Goal: Transaction & Acquisition: Purchase product/service

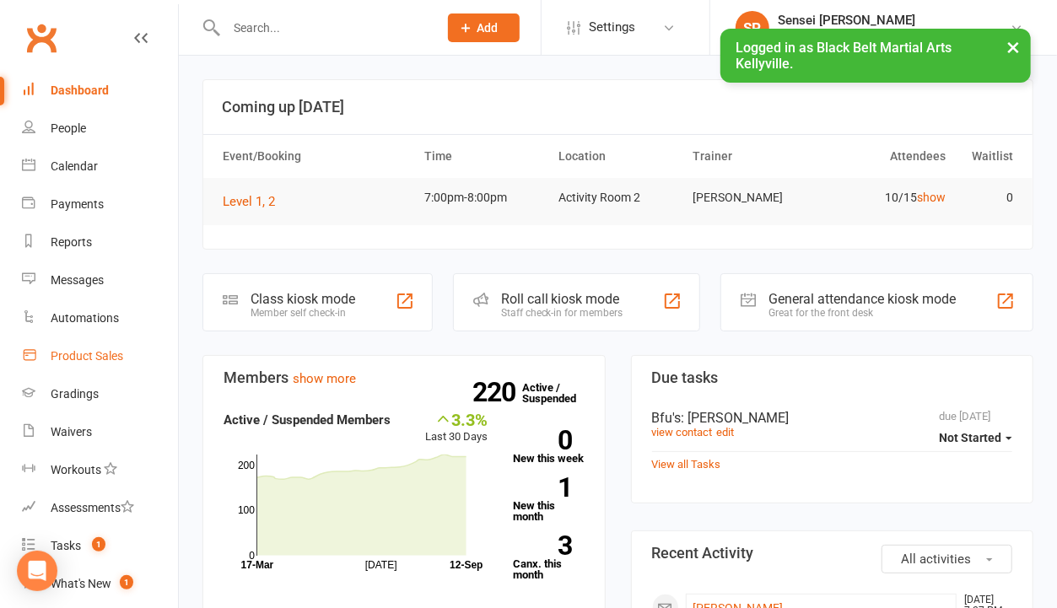
click at [96, 354] on div "Product Sales" at bounding box center [87, 355] width 73 height 13
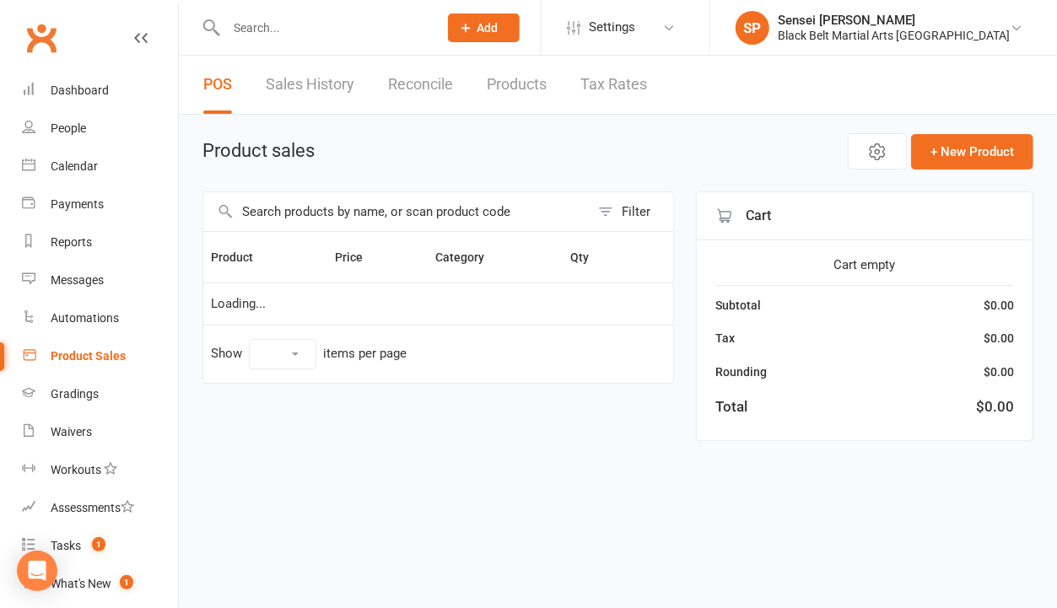
select select "10"
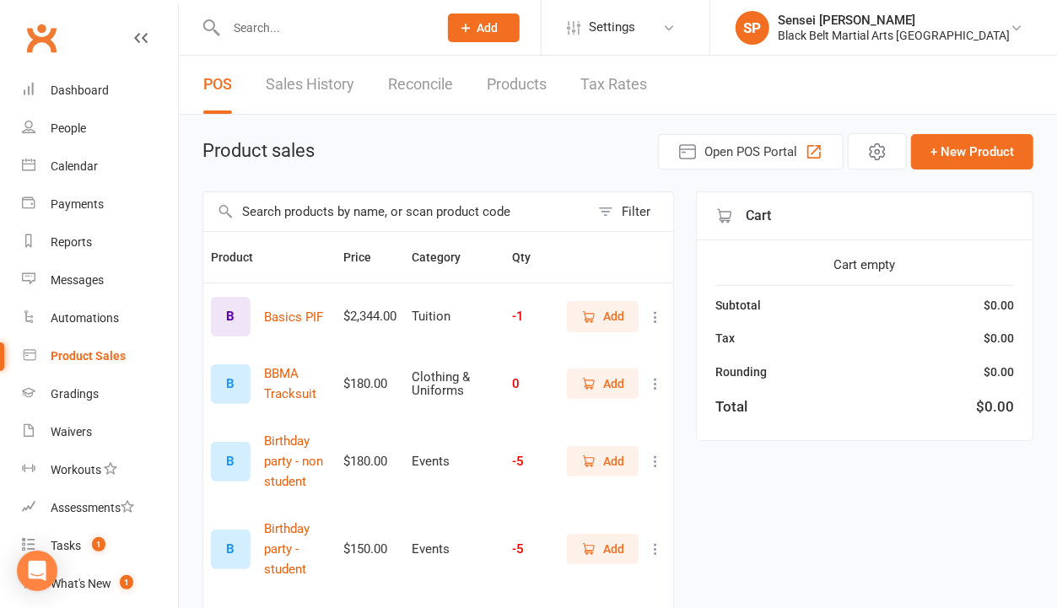
click at [412, 205] on input "text" at bounding box center [396, 211] width 386 height 39
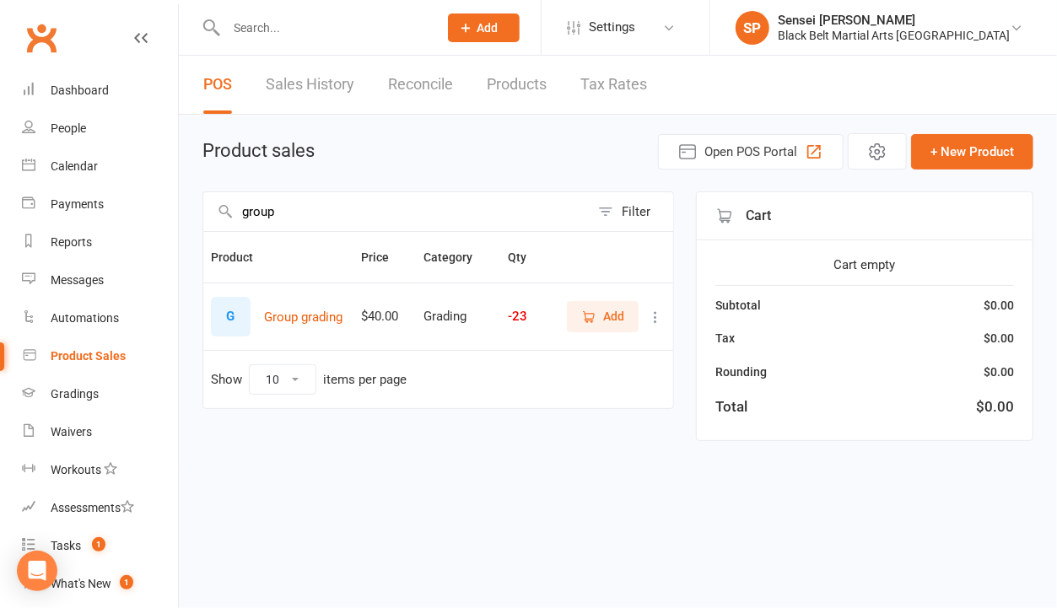
type input "group"
click at [610, 307] on span "Add" at bounding box center [613, 316] width 21 height 19
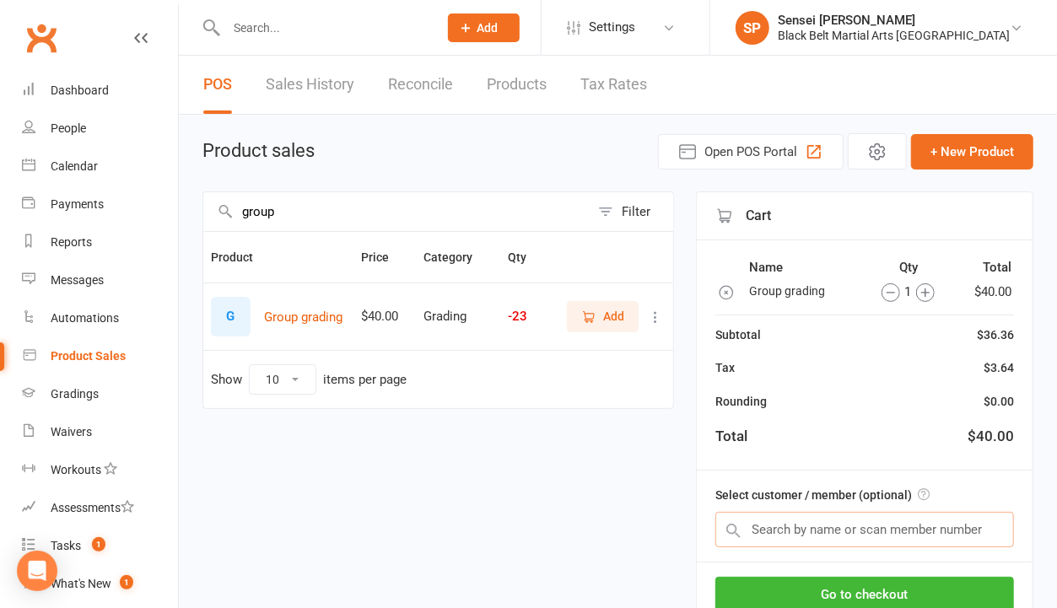
click at [787, 532] on input "text" at bounding box center [864, 529] width 299 height 35
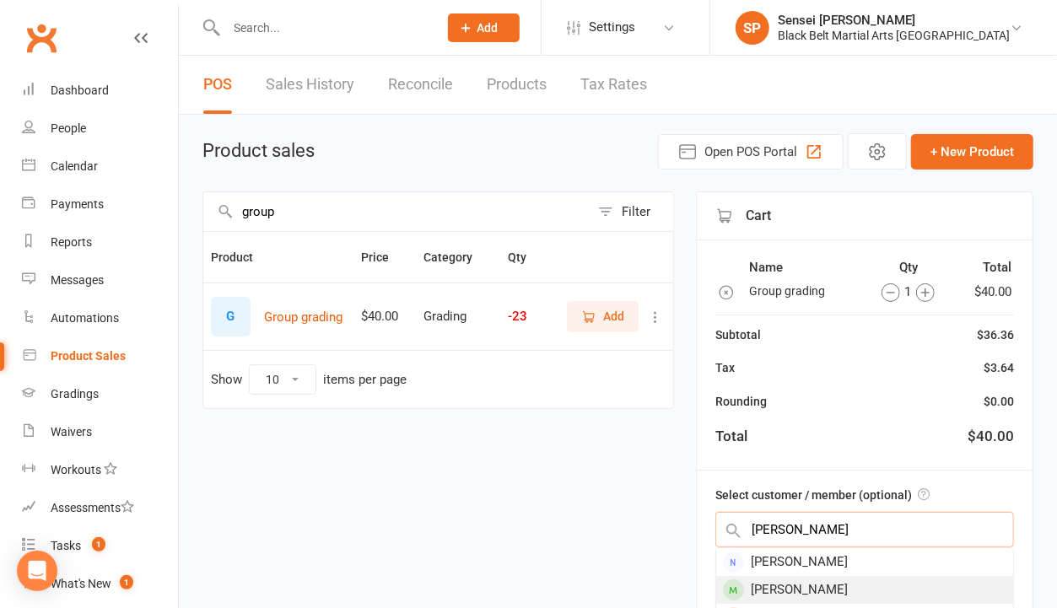
type input "alicia"
click at [786, 582] on div "Alicia Kontalipos" at bounding box center [864, 590] width 297 height 28
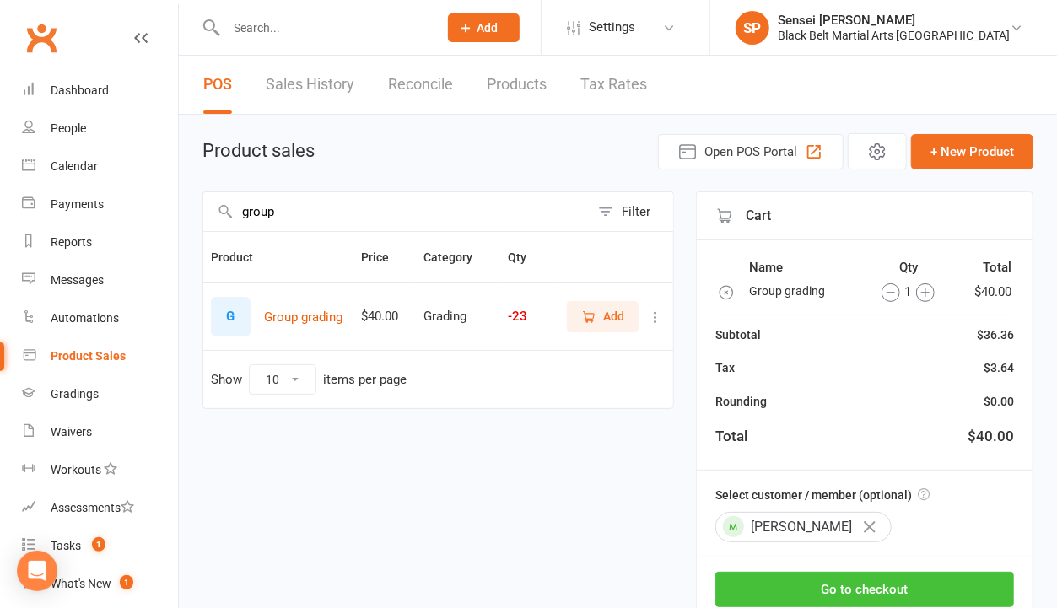
click at [786, 582] on button "Go to checkout" at bounding box center [864, 589] width 299 height 35
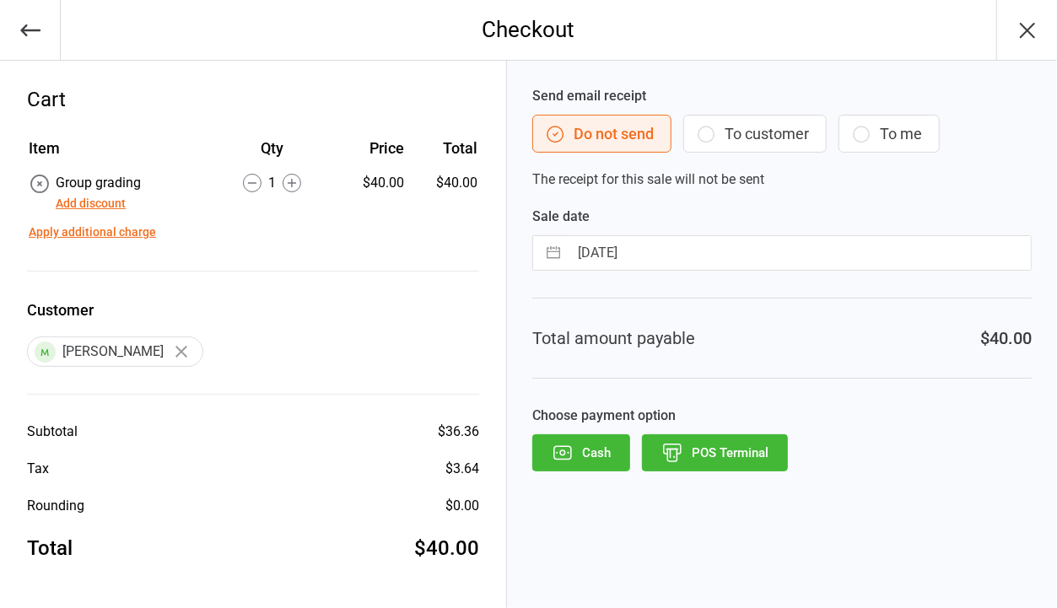
click at [742, 454] on button "POS Terminal" at bounding box center [715, 453] width 146 height 37
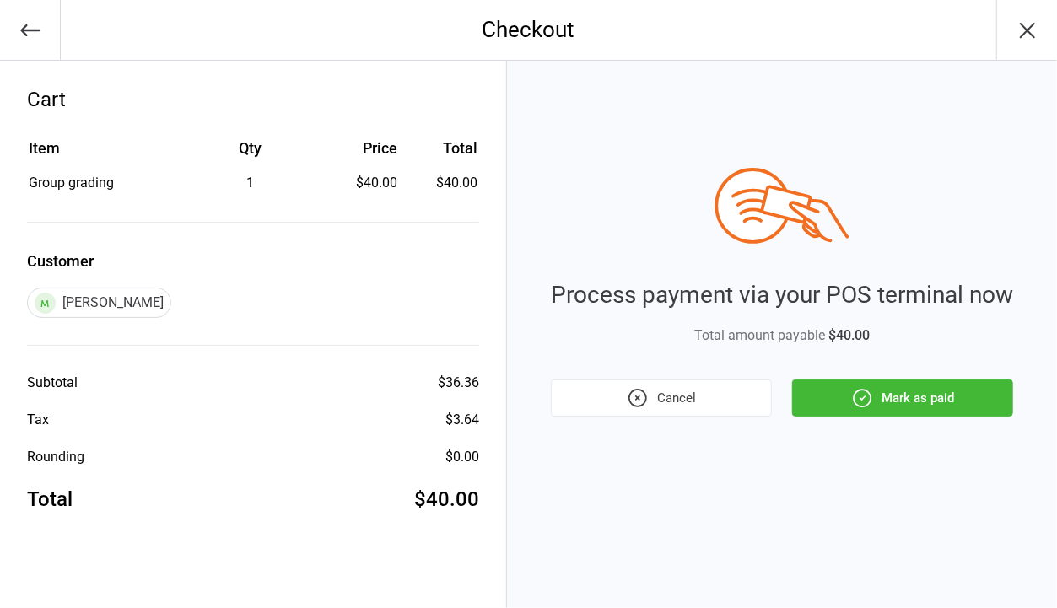
click at [909, 396] on button "Mark as paid" at bounding box center [902, 398] width 221 height 37
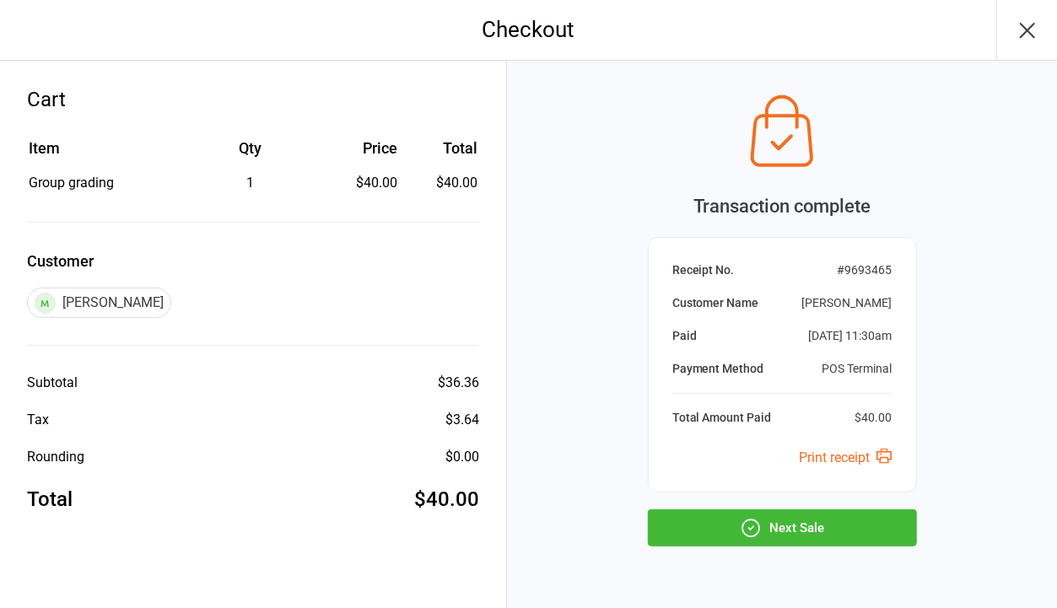
click at [759, 518] on icon "button" at bounding box center [751, 528] width 22 height 22
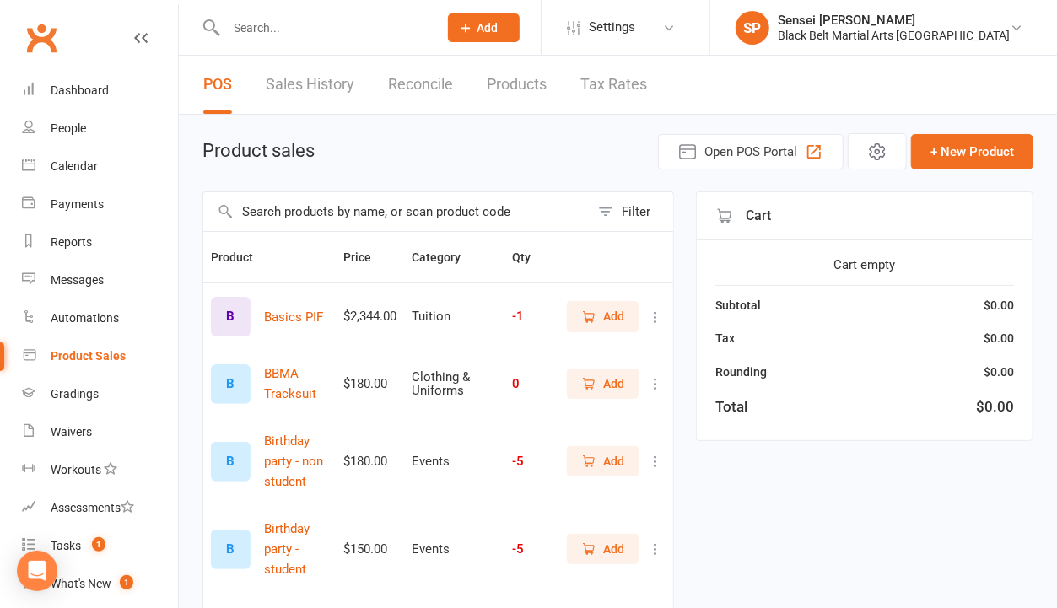
click at [430, 208] on input "text" at bounding box center [396, 211] width 386 height 39
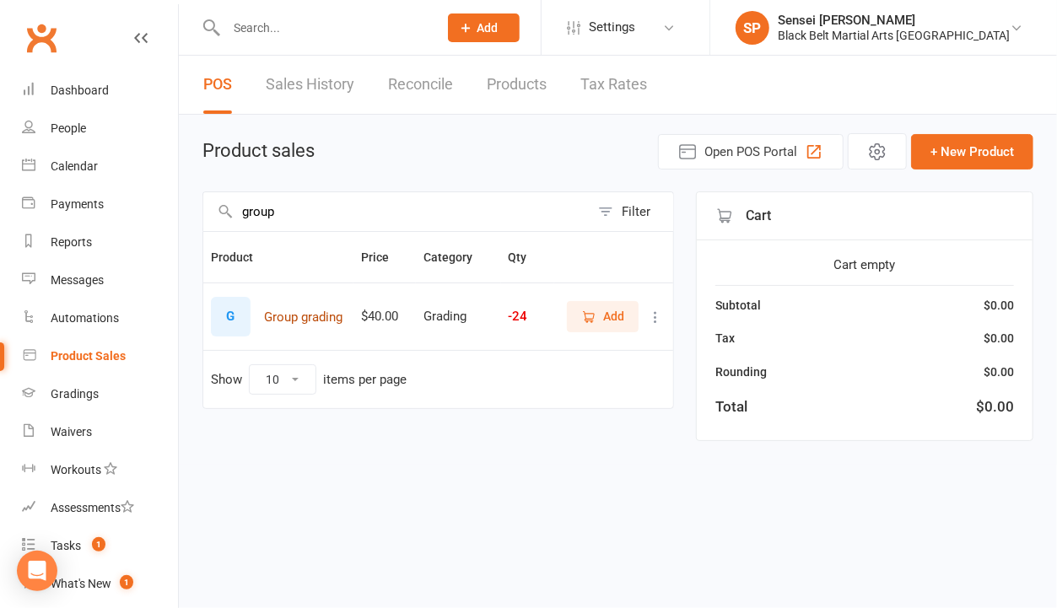
type input "group"
click at [309, 314] on button "Group grading" at bounding box center [303, 317] width 78 height 20
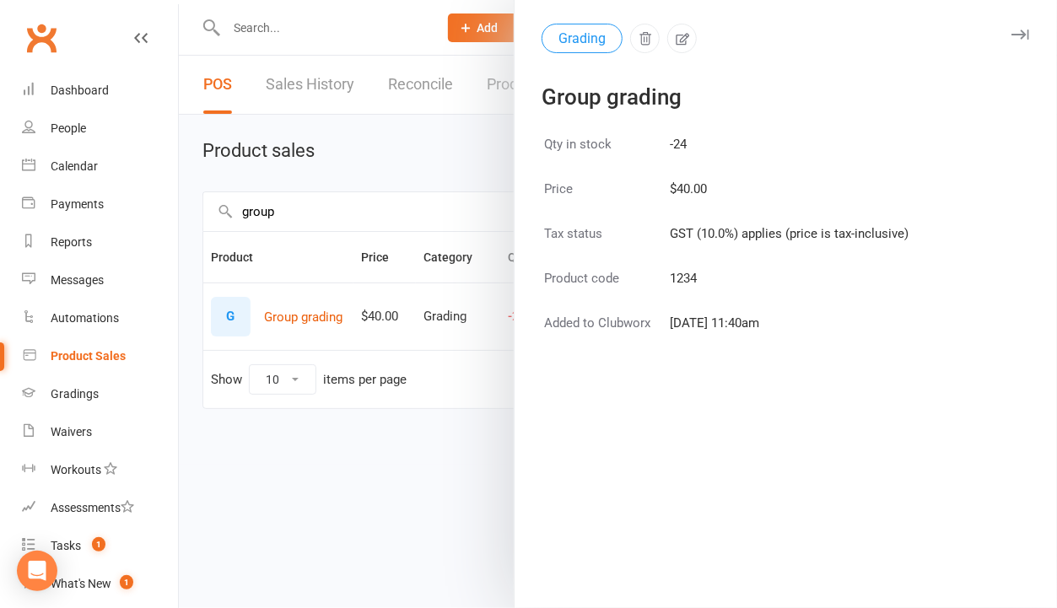
click at [445, 436] on div at bounding box center [618, 304] width 878 height 608
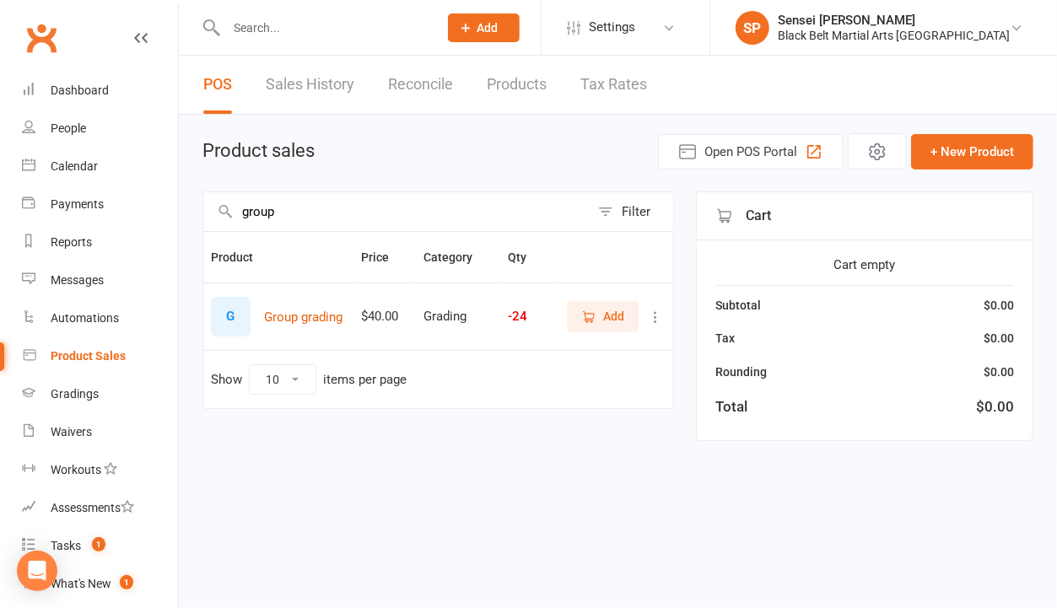
click at [602, 312] on span "Add" at bounding box center [602, 316] width 43 height 19
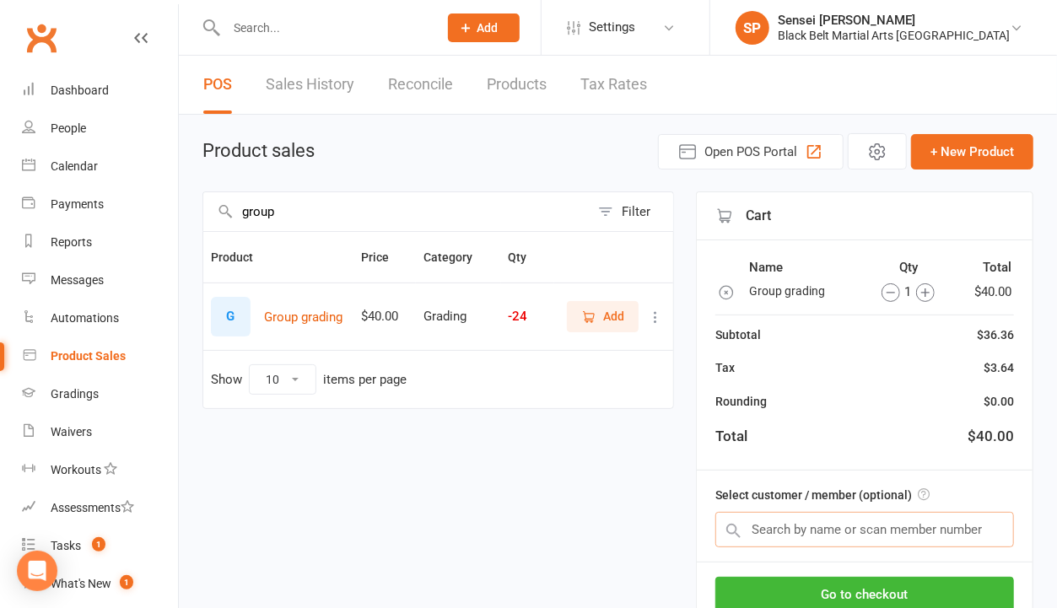
click at [815, 524] on input "text" at bounding box center [864, 529] width 299 height 35
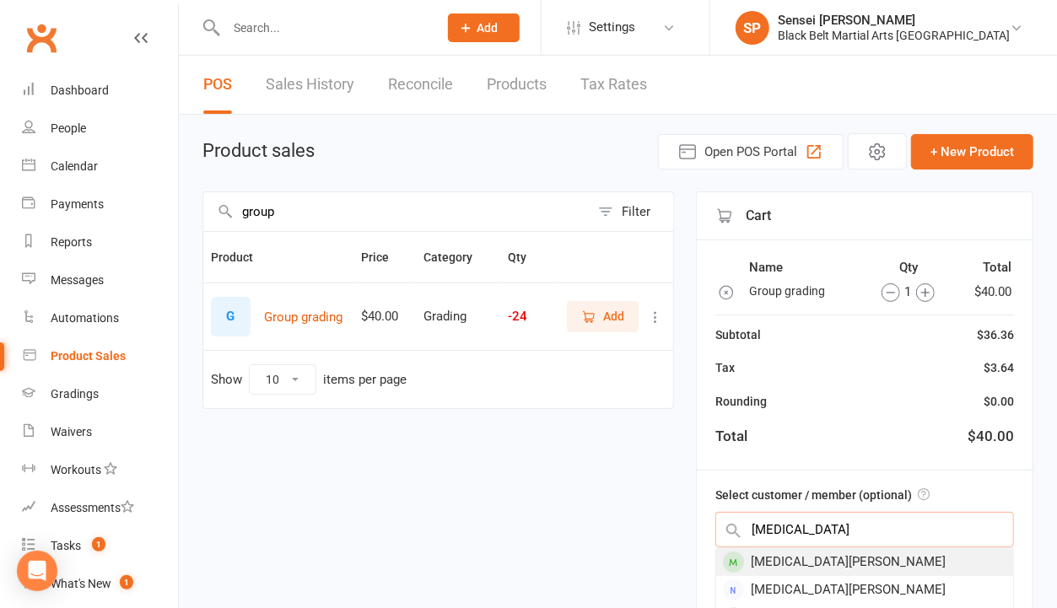
type input "nikita"
click at [818, 553] on div "[MEDICAL_DATA][PERSON_NAME]" at bounding box center [864, 562] width 297 height 28
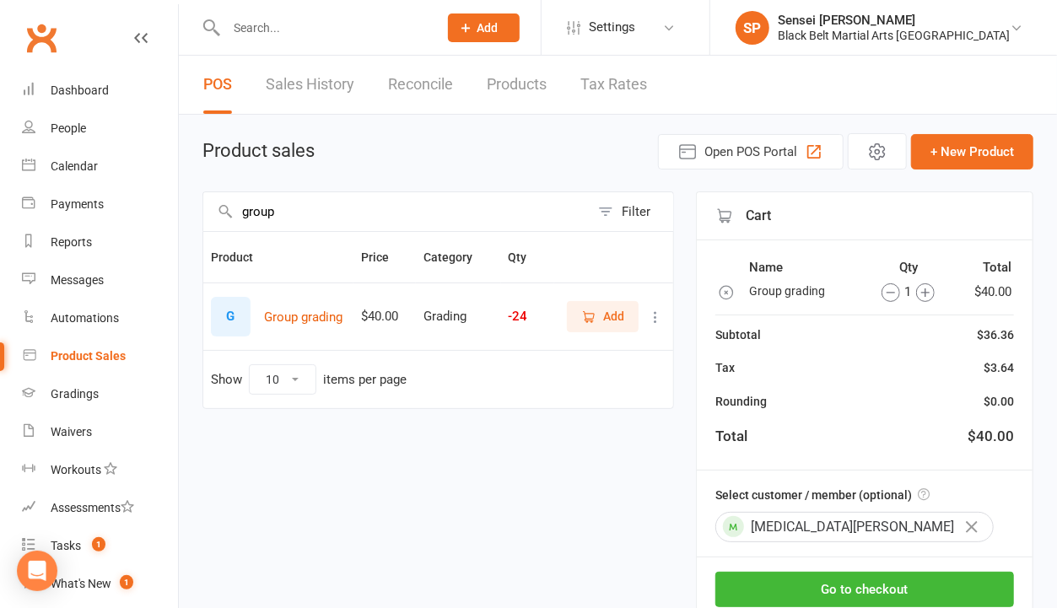
click at [925, 297] on icon "button" at bounding box center [925, 292] width 19 height 19
click at [797, 592] on button "Go to checkout" at bounding box center [864, 589] width 299 height 35
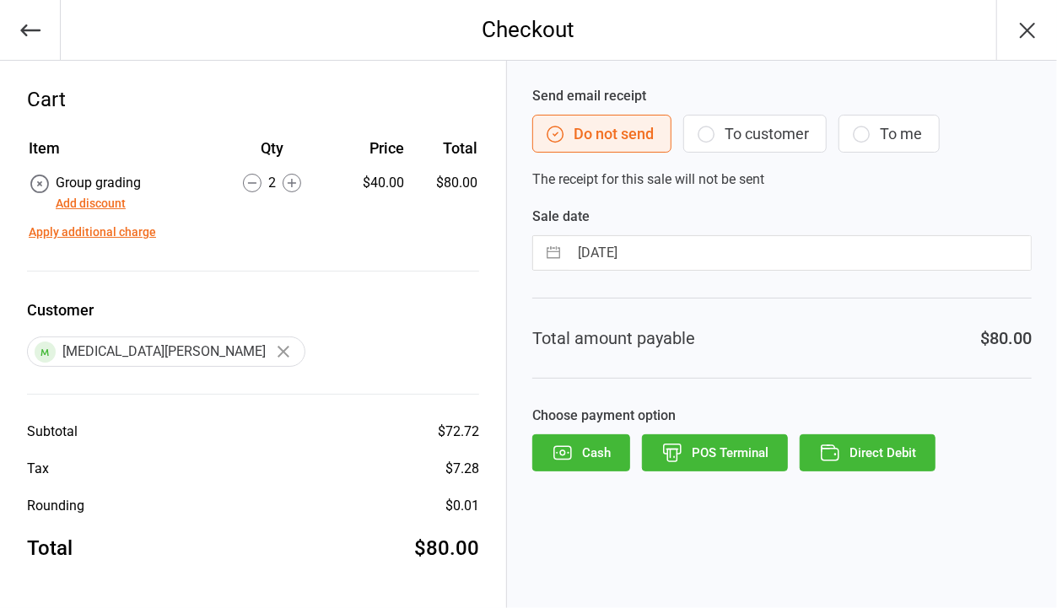
click at [744, 451] on button "POS Terminal" at bounding box center [715, 453] width 146 height 37
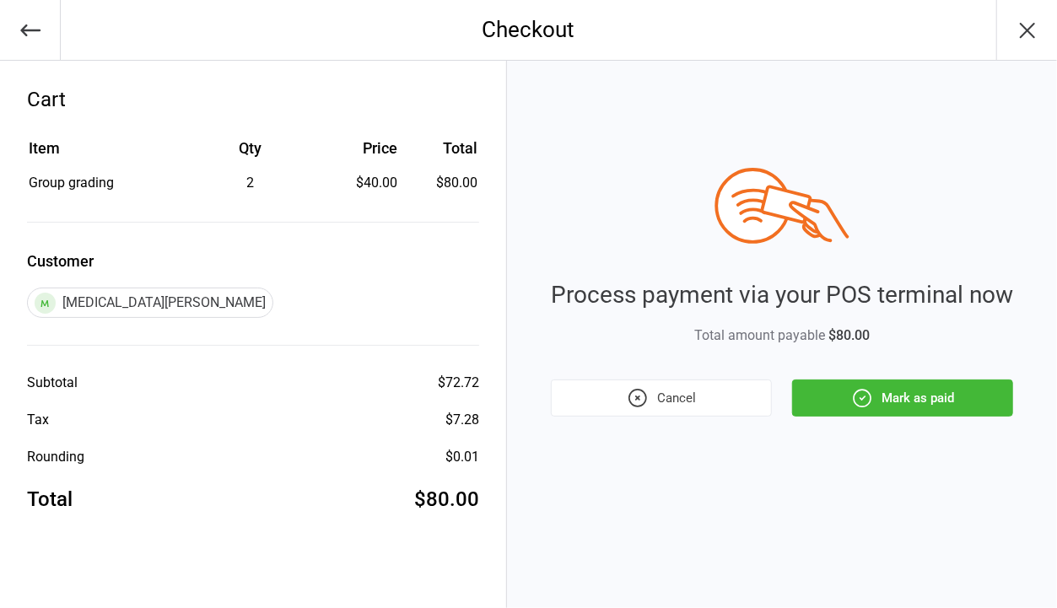
click at [917, 402] on button "Mark as paid" at bounding box center [902, 398] width 221 height 37
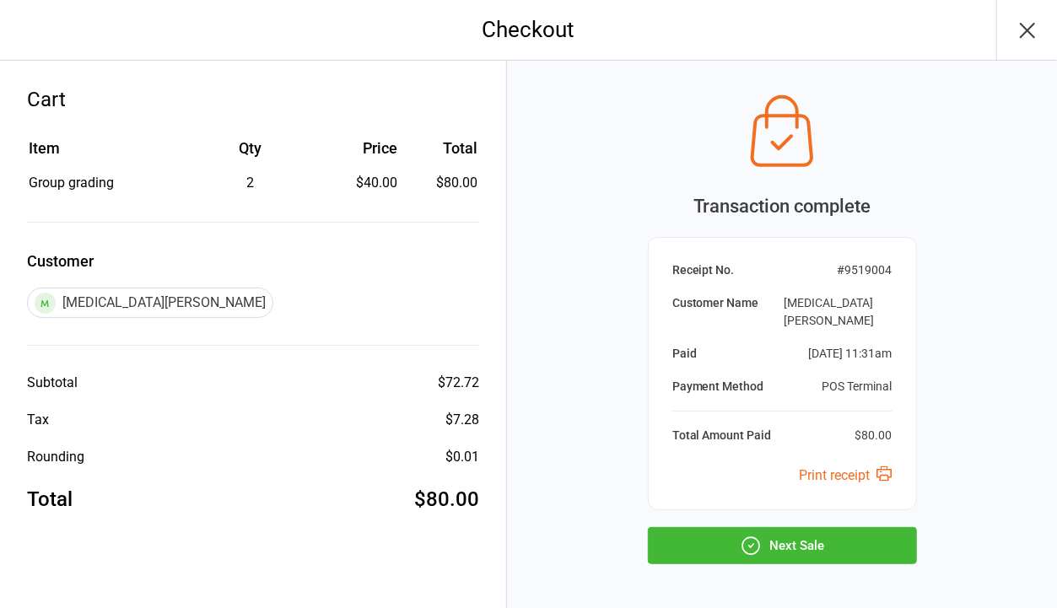
click at [744, 535] on icon "button" at bounding box center [751, 546] width 22 height 22
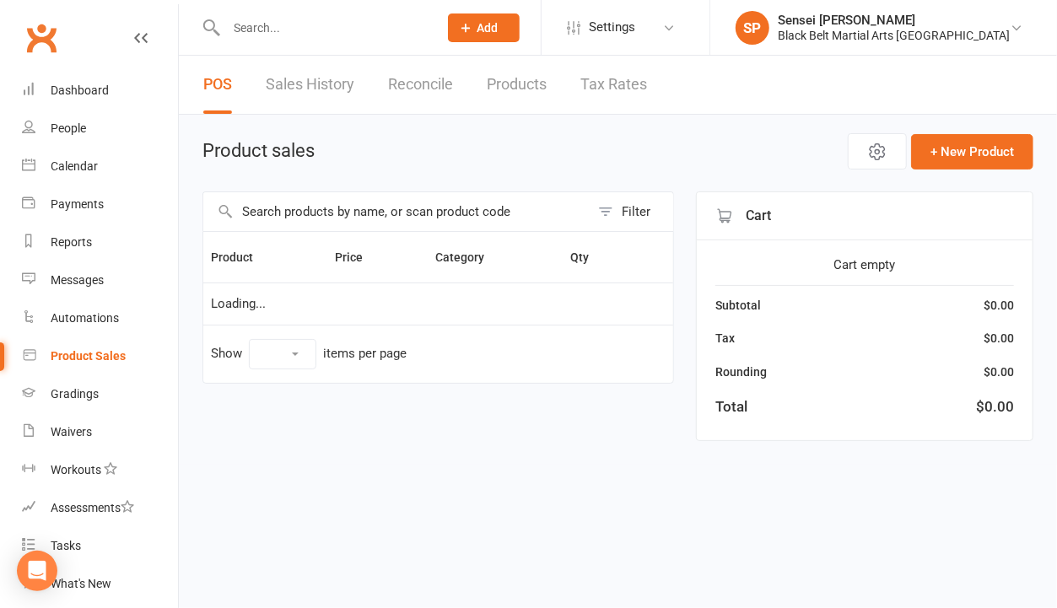
select select "10"
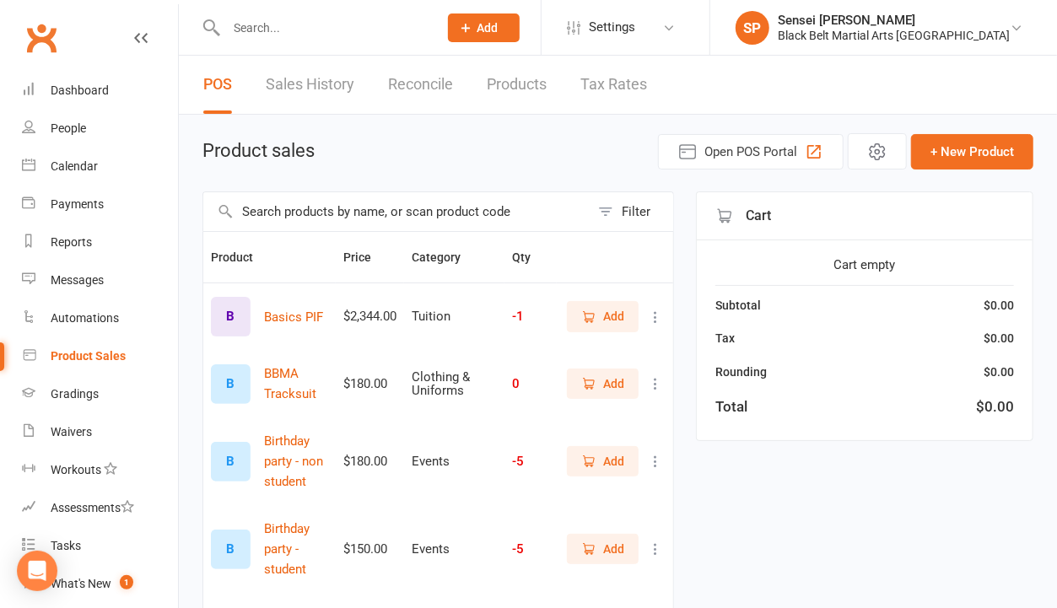
click at [477, 213] on input "text" at bounding box center [396, 211] width 386 height 39
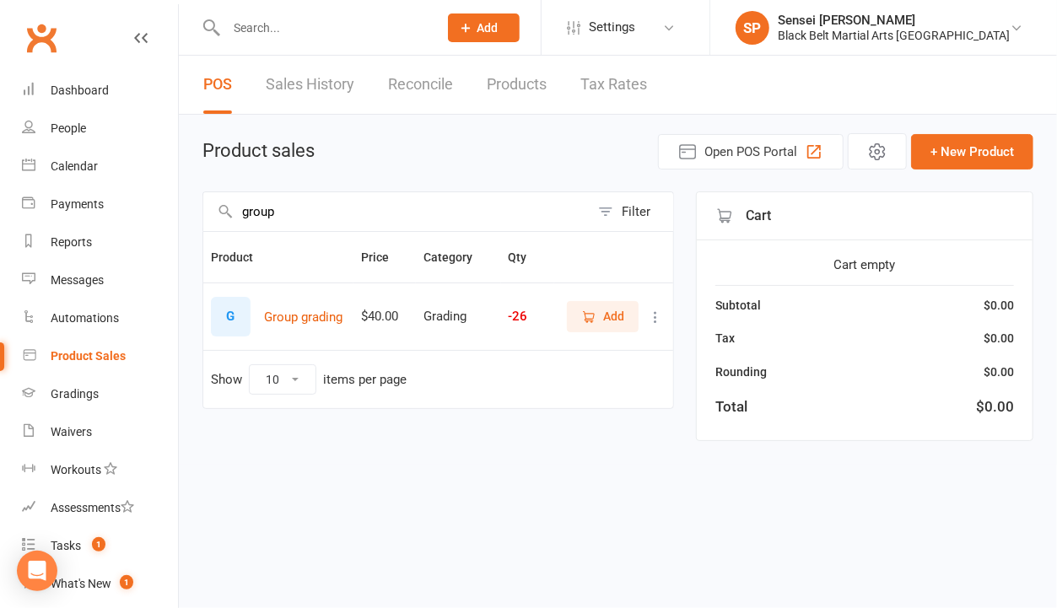
type input "group"
click at [593, 312] on icon "button" at bounding box center [588, 317] width 15 height 15
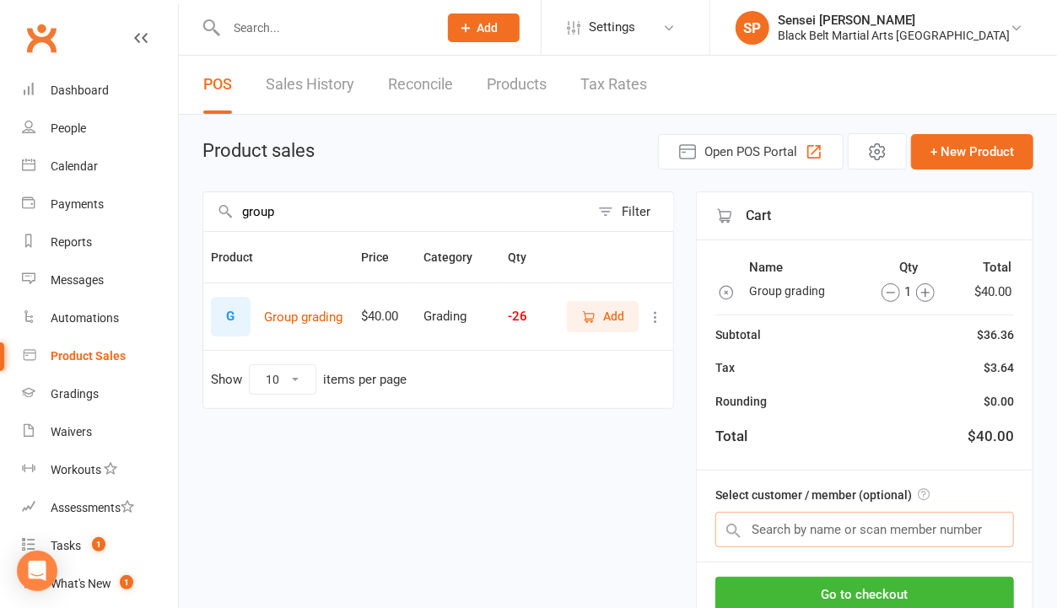
click at [758, 526] on input "text" at bounding box center [864, 529] width 299 height 35
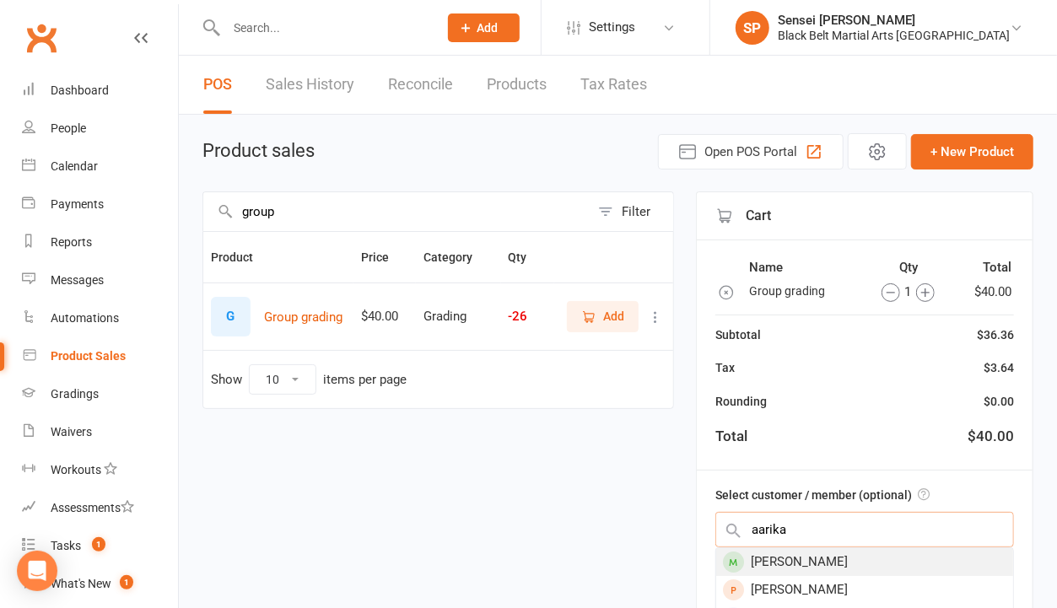
type input "aarika"
click at [751, 553] on div "Aarika Basnet" at bounding box center [864, 562] width 297 height 28
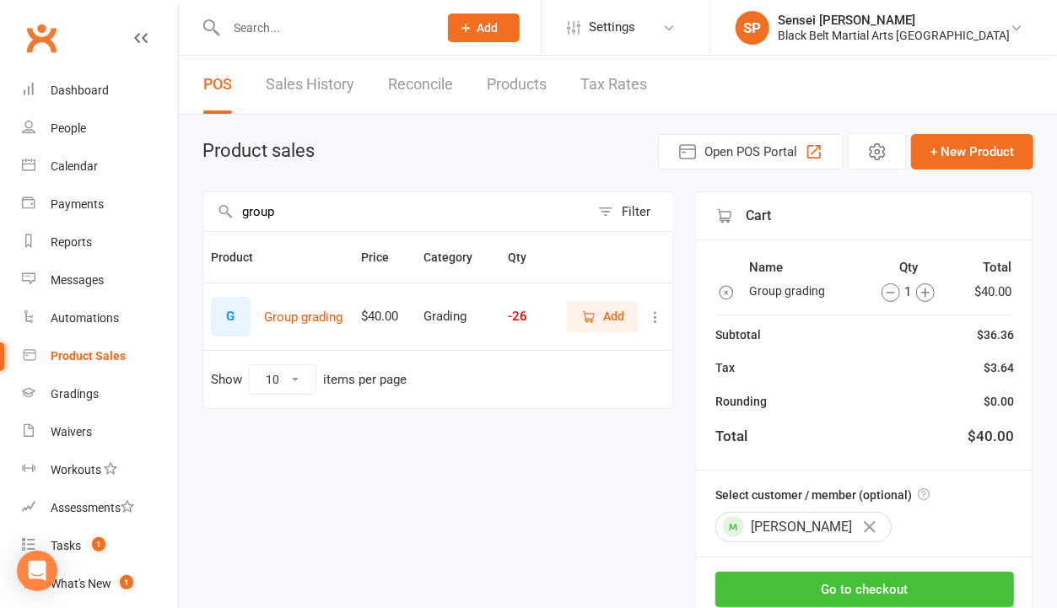
click at [785, 572] on button "Go to checkout" at bounding box center [864, 589] width 299 height 35
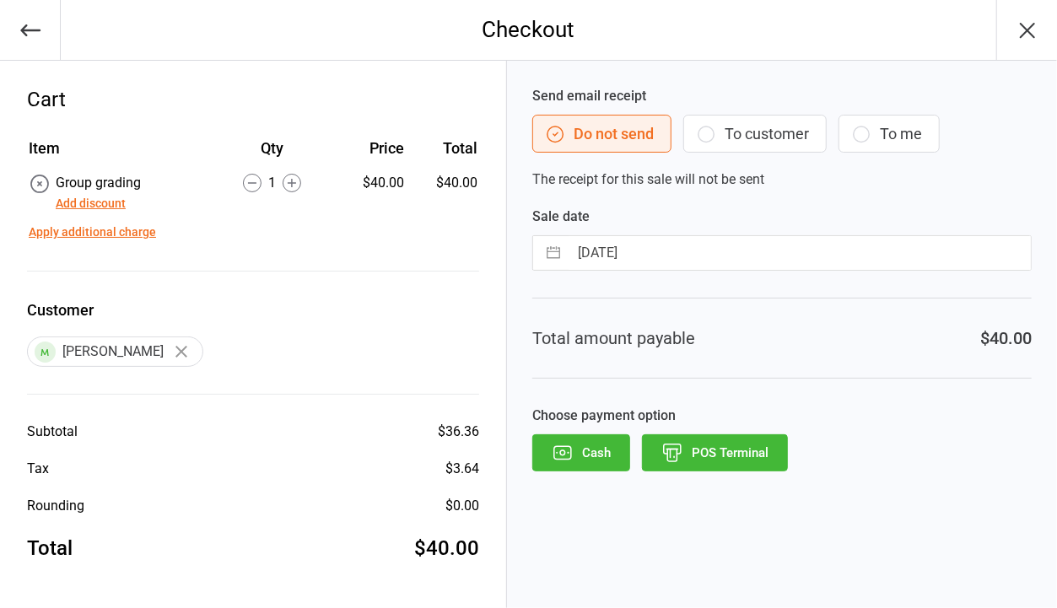
click at [706, 458] on button "POS Terminal" at bounding box center [715, 453] width 146 height 37
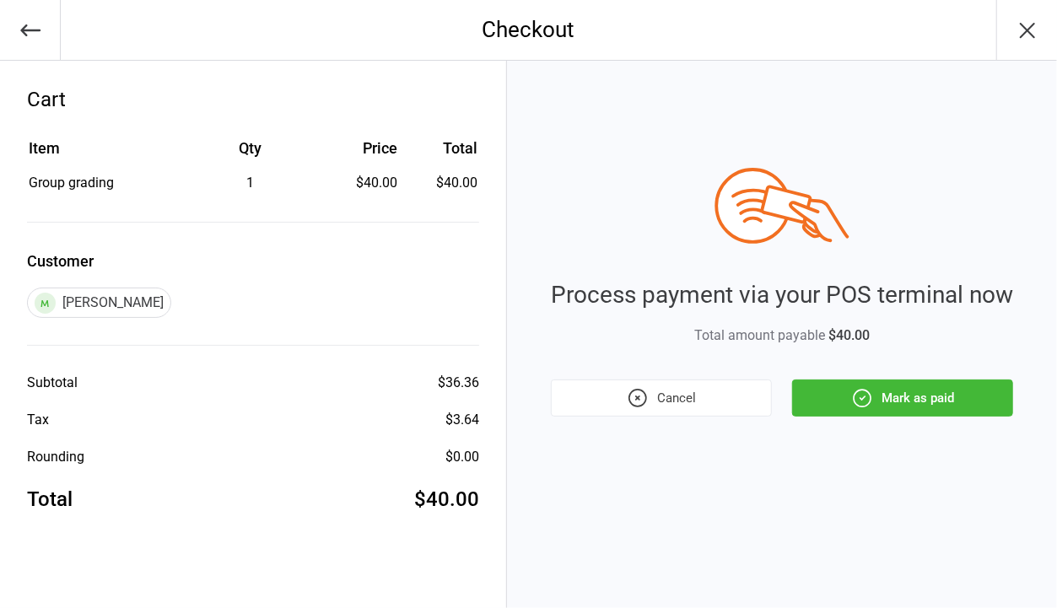
click at [847, 402] on button "Mark as paid" at bounding box center [902, 398] width 221 height 37
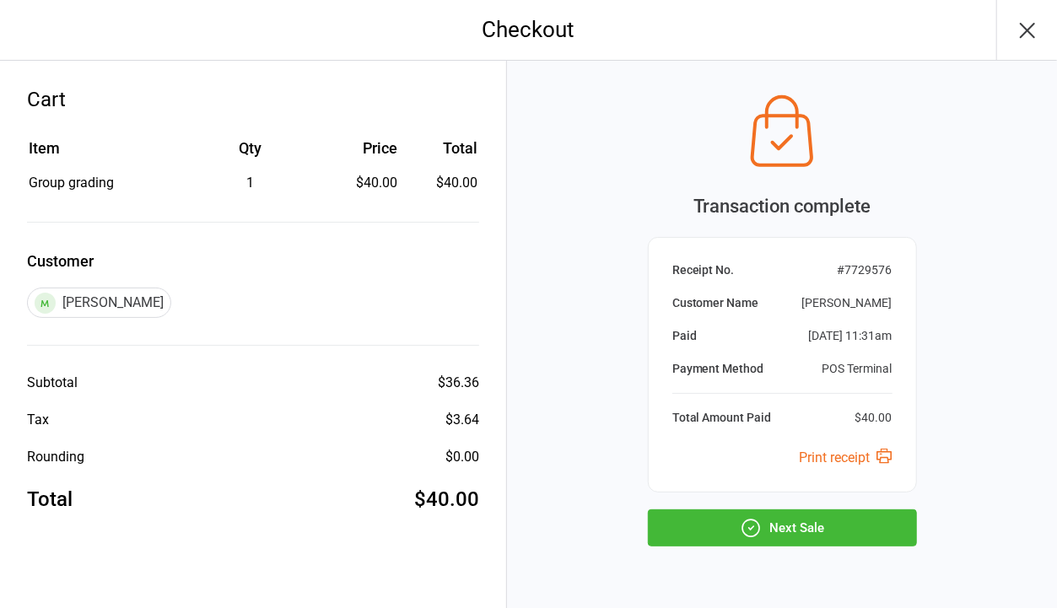
click at [804, 518] on button "Next Sale" at bounding box center [782, 528] width 269 height 37
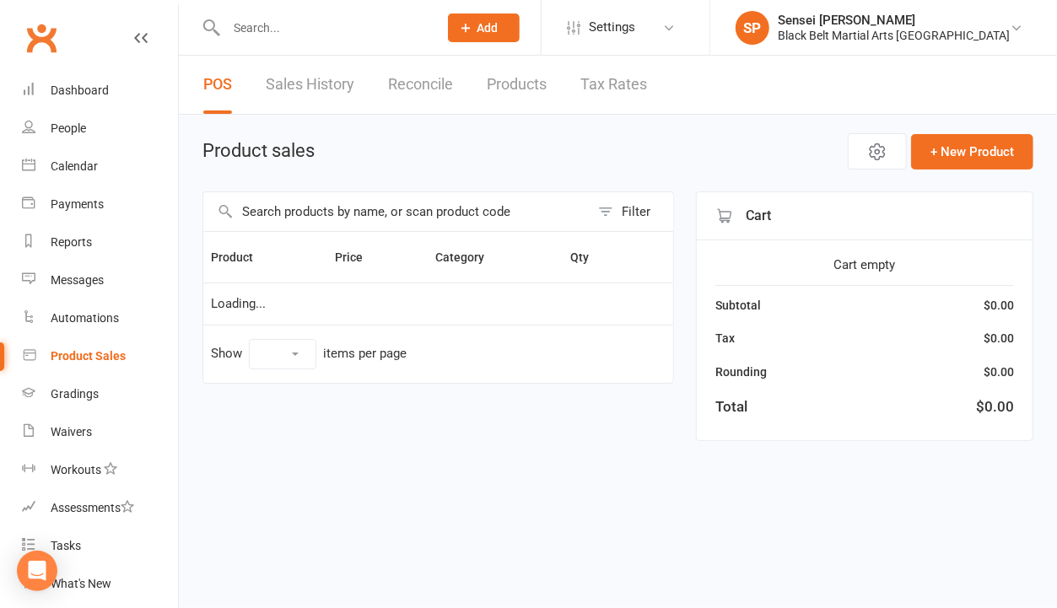
select select "10"
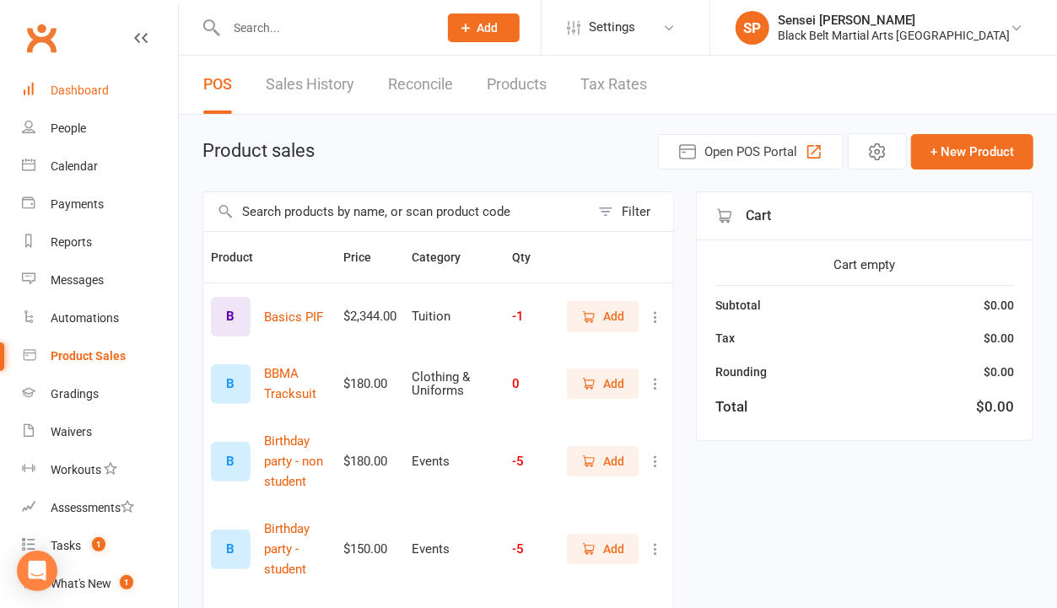
click at [90, 78] on link "Dashboard" at bounding box center [100, 91] width 156 height 38
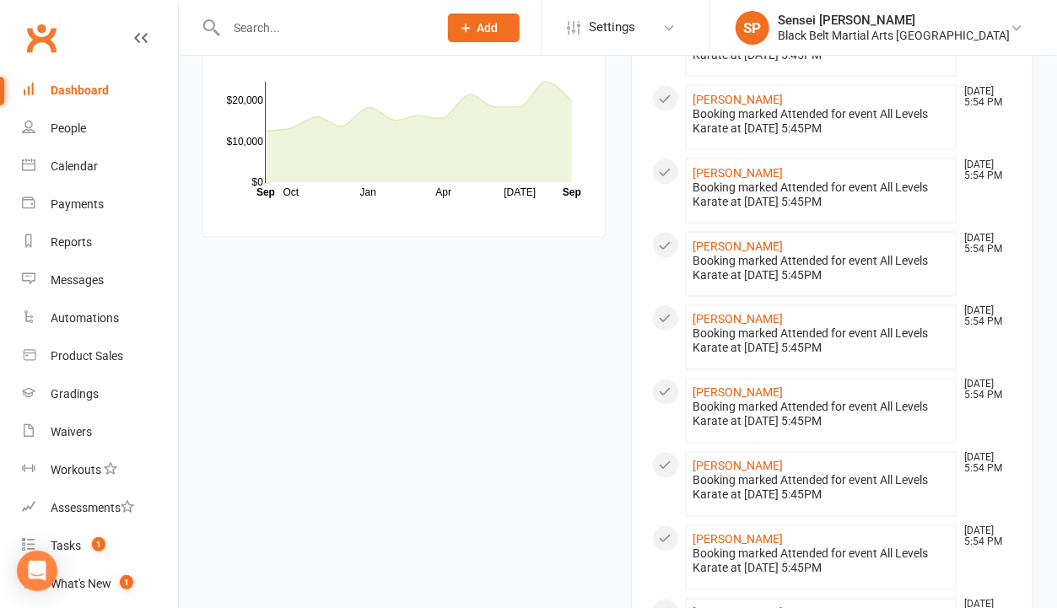
scroll to position [1648, 0]
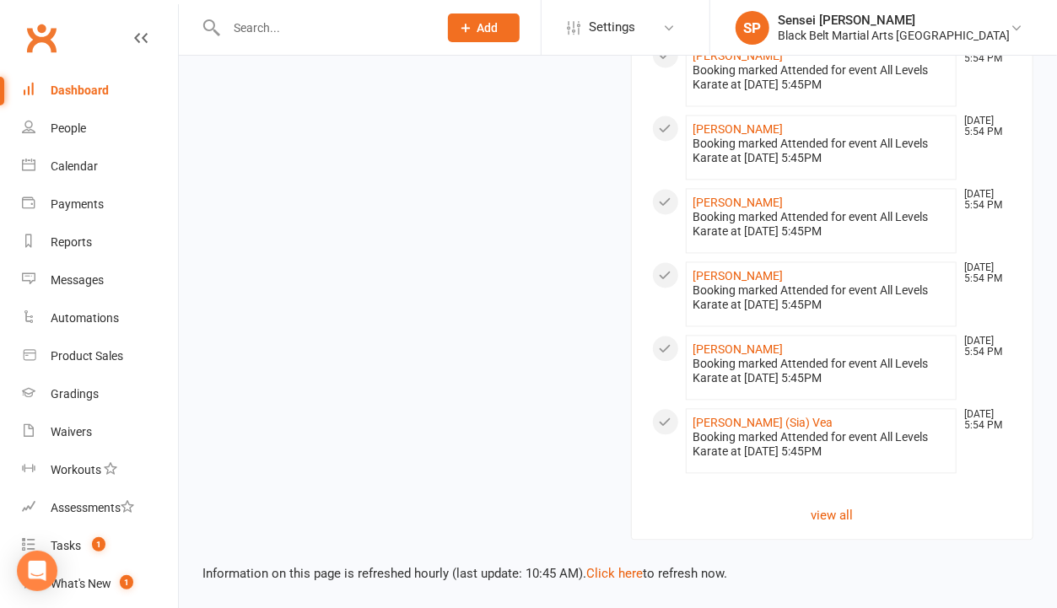
click at [601, 564] on div "Information on this page is refreshed hourly (last update: 10:45 AM). Click her…" at bounding box center [618, 562] width 878 height 44
click at [601, 573] on link "Click here" at bounding box center [614, 573] width 57 height 15
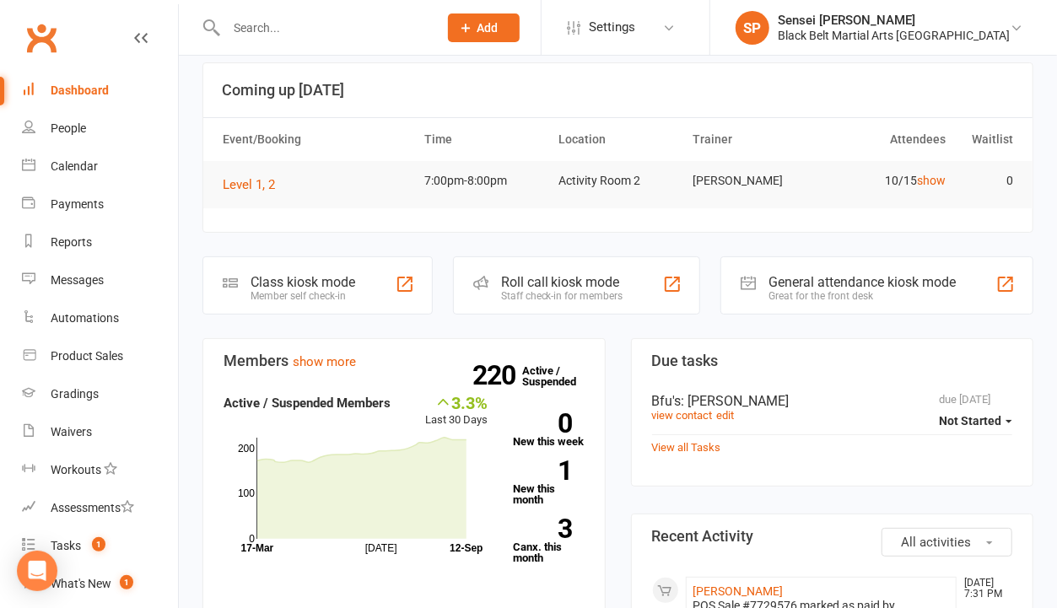
scroll to position [0, 0]
